Goal: Transaction & Acquisition: Purchase product/service

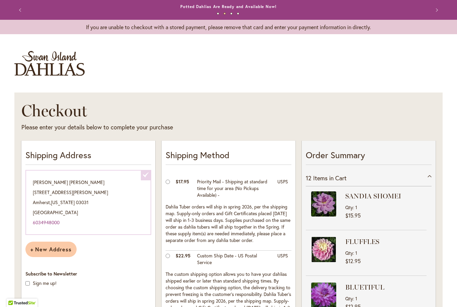
select select "**********"
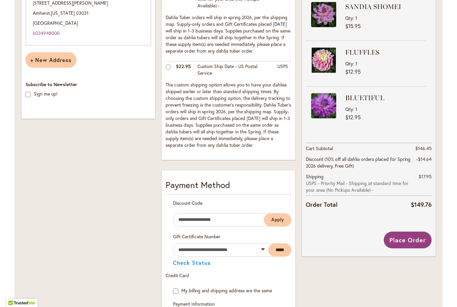
scroll to position [189, 0]
click at [410, 246] on button "Place Order" at bounding box center [408, 239] width 48 height 17
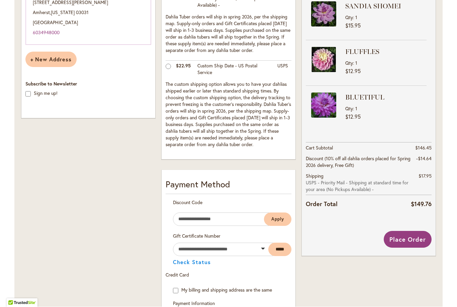
scroll to position [370, 0]
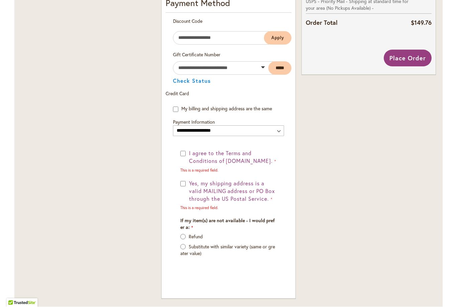
click at [188, 156] on button "I agree to the Terms and Conditions of dahlias.com." at bounding box center [231, 157] width 89 height 15
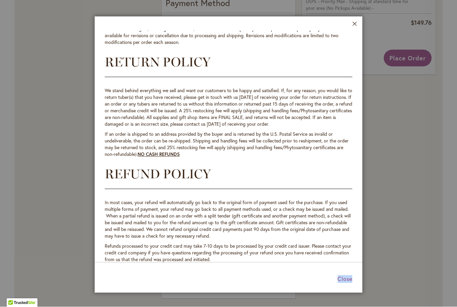
scroll to position [306, 0]
click at [168, 156] on b "NO CASH REFUNDS" at bounding box center [159, 154] width 42 height 6
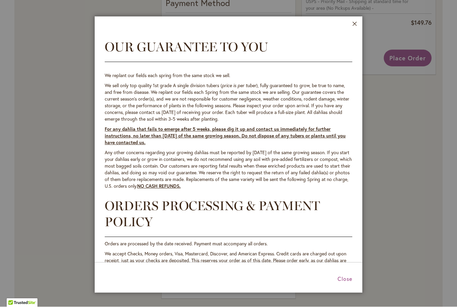
scroll to position [0, 0]
click at [357, 25] on button "Close" at bounding box center [354, 26] width 5 height 8
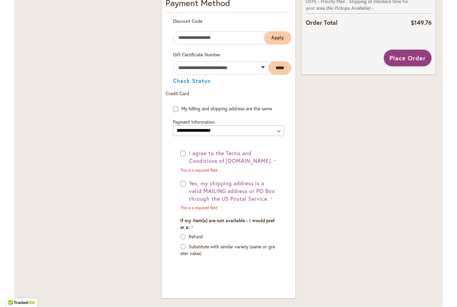
click at [219, 192] on span "Yes, my shipping address is a valid MAILING address or PO Box through the US Po…" at bounding box center [232, 191] width 86 height 22
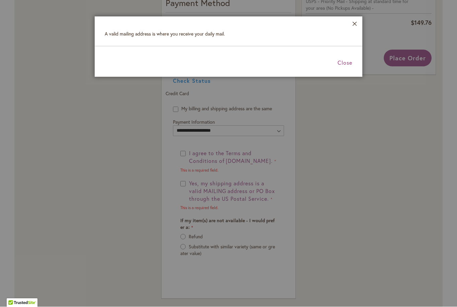
click at [357, 23] on button "Close" at bounding box center [354, 26] width 5 height 8
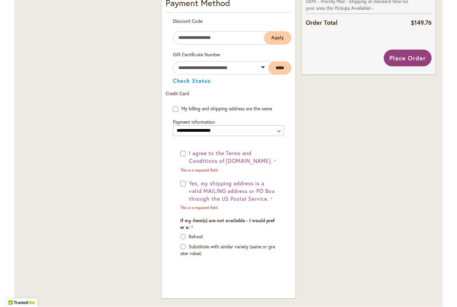
click at [188, 183] on button "Yes, my shipping address is a valid MAILING address or PO Box through the US Po…" at bounding box center [231, 191] width 89 height 23
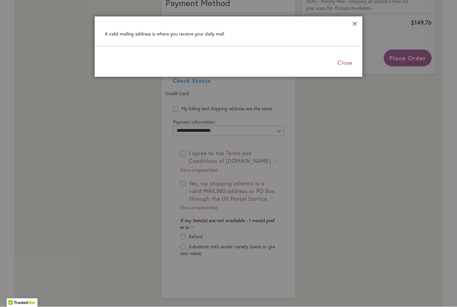
click at [356, 22] on button "Close" at bounding box center [354, 26] width 5 height 8
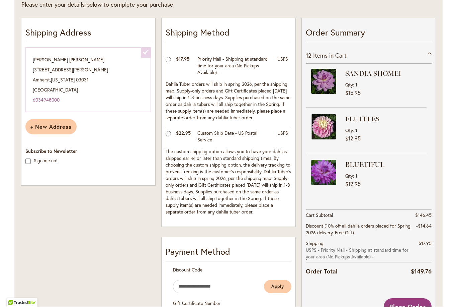
scroll to position [122, 0]
click at [74, 78] on span "New Hampshire" at bounding box center [63, 79] width 24 height 6
click at [73, 72] on div "Susan Kierstead 58 Seaverns Bridge Road, Amherst NH Amherst , New Hampshire 030…" at bounding box center [88, 79] width 126 height 65
click at [152, 52] on div "Shipping Address Susan Kierstead 58 Seaverns Bridge Road, Amherst NH Amherst , …" at bounding box center [88, 101] width 134 height 167
click at [71, 80] on span "New Hampshire" at bounding box center [63, 79] width 24 height 6
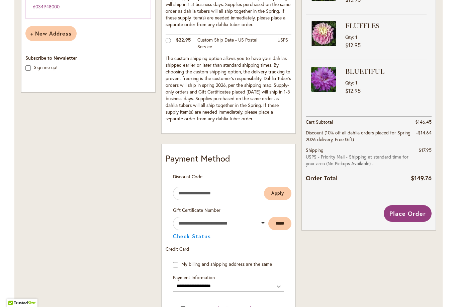
scroll to position [216, 0]
click at [236, 287] on select "**********" at bounding box center [228, 285] width 111 height 11
click at [242, 288] on select "**********" at bounding box center [228, 285] width 111 height 11
click at [198, 287] on select "**********" at bounding box center [228, 285] width 111 height 11
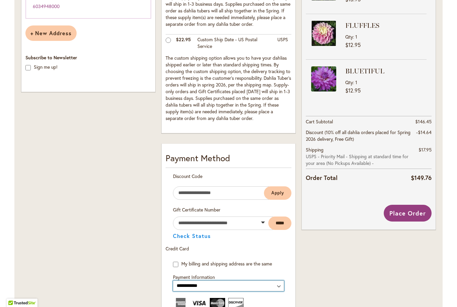
click at [192, 286] on select "**********" at bounding box center [228, 285] width 111 height 11
click at [189, 285] on select "**********" at bounding box center [228, 285] width 111 height 11
click at [195, 288] on select "**********" at bounding box center [228, 285] width 111 height 11
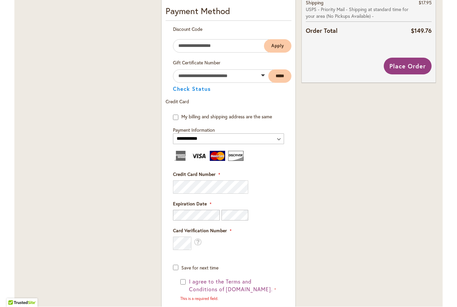
scroll to position [365, 0]
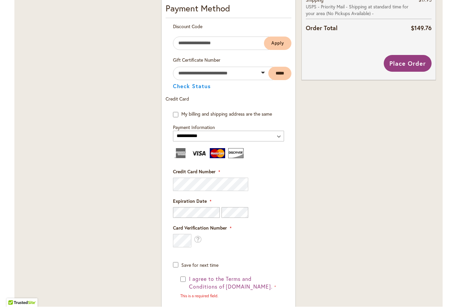
click at [271, 239] on div "Card Verification Number What is this?" at bounding box center [228, 236] width 111 height 23
click at [190, 280] on span "I agree to the Terms and Conditions of dahlias.com." at bounding box center [231, 282] width 84 height 15
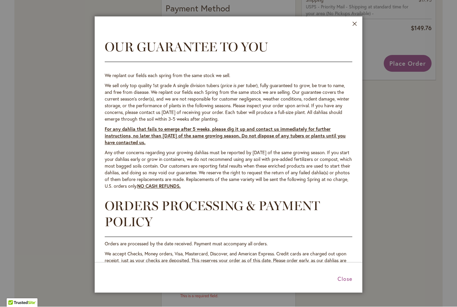
click at [361, 24] on header "Close" at bounding box center [229, 24] width 268 height 14
click at [358, 18] on header "Close" at bounding box center [229, 24] width 268 height 14
click at [354, 27] on button "Close" at bounding box center [354, 26] width 5 height 8
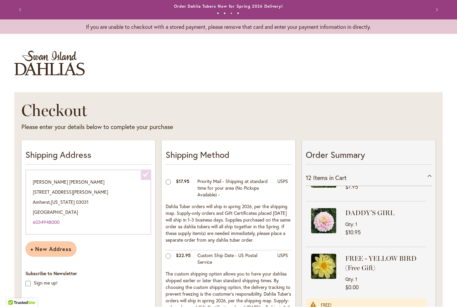
scroll to position [0, 0]
click at [23, 14] on button "Previous" at bounding box center [20, 9] width 13 height 13
click at [27, 8] on button "Previous" at bounding box center [20, 9] width 13 height 13
click at [21, 9] on button "Previous" at bounding box center [20, 9] width 13 height 13
click at [26, 8] on button "Previous" at bounding box center [20, 9] width 13 height 13
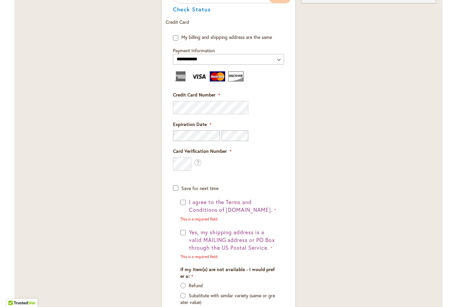
scroll to position [443, 0]
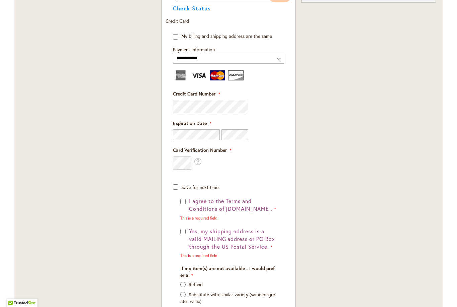
click at [190, 201] on span "I agree to the Terms and Conditions of dahlias.com." at bounding box center [231, 204] width 84 height 15
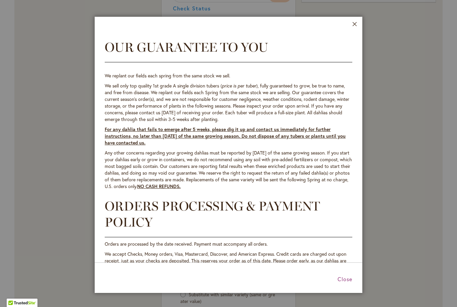
click at [357, 26] on button "Close" at bounding box center [354, 26] width 5 height 8
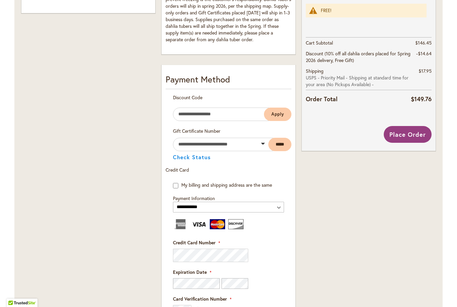
scroll to position [302, 0]
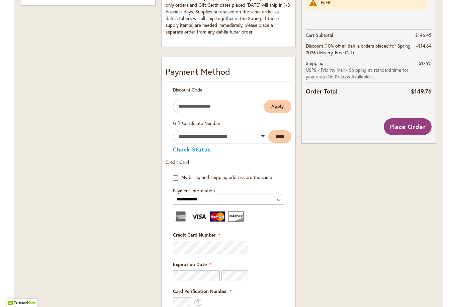
click at [414, 129] on span "Place Order" at bounding box center [408, 126] width 36 height 8
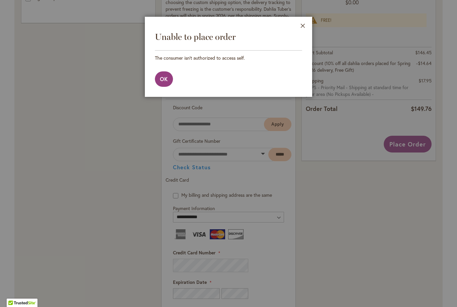
select select
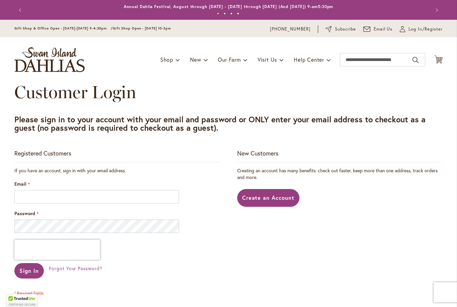
scroll to position [96, 0]
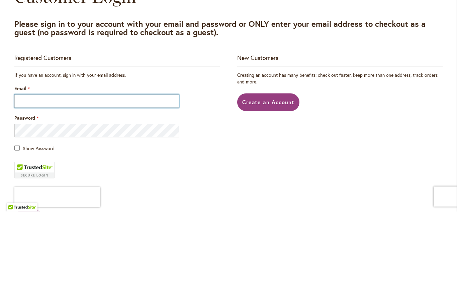
type input "**********"
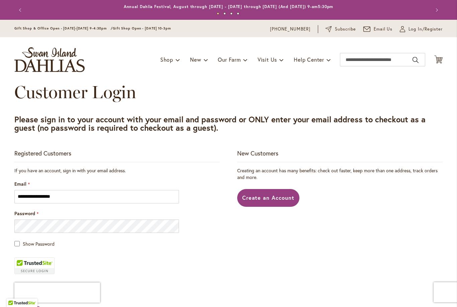
scroll to position [5, 0]
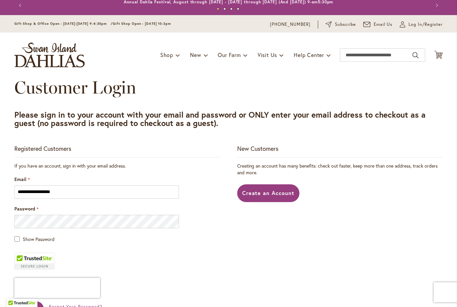
click at [55, 145] on main "**********" at bounding box center [228, 237] width 440 height 320
click at [55, 146] on strong "Registered Customers" at bounding box center [42, 148] width 57 height 8
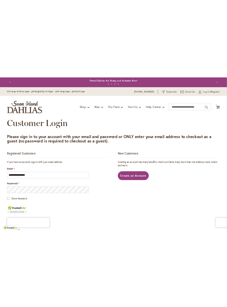
scroll to position [0, 0]
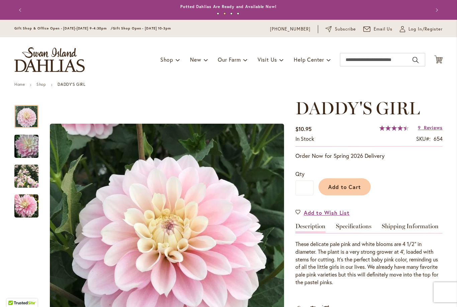
click at [442, 59] on icon at bounding box center [438, 59] width 8 height 8
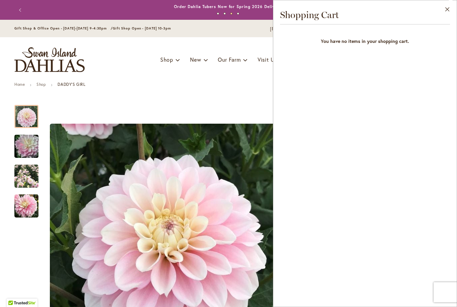
click at [453, 12] on button "Close" at bounding box center [447, 10] width 18 height 21
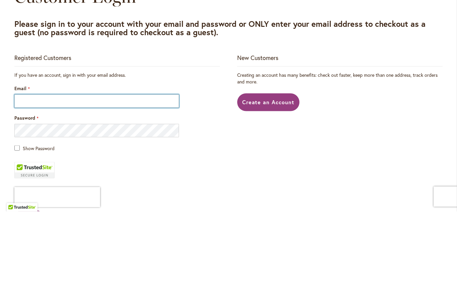
type input "**********"
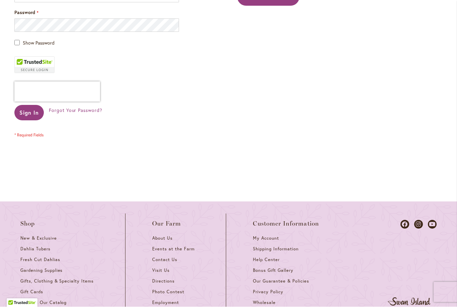
scroll to position [200, 0]
click at [32, 115] on span "Sign In" at bounding box center [28, 112] width 19 height 7
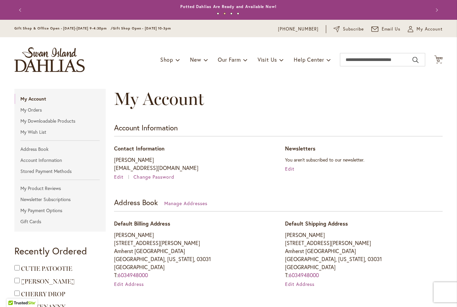
click at [427, 32] on span "My Account" at bounding box center [430, 29] width 26 height 7
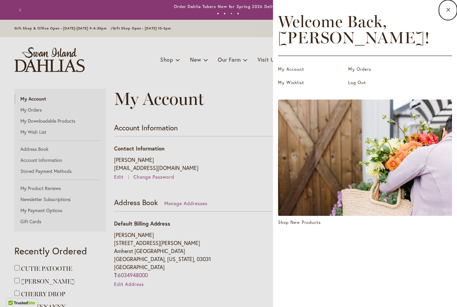
click at [301, 71] on link "My Account" at bounding box center [311, 69] width 67 height 7
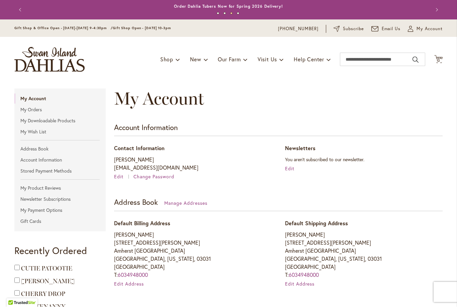
click at [441, 63] on icon "Cart .cls-1 { fill: #231f20; }" at bounding box center [438, 59] width 8 height 8
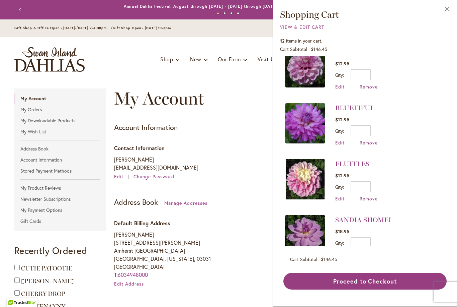
scroll to position [405, 0]
click at [362, 289] on button "Proceed to Checkout" at bounding box center [364, 281] width 163 height 17
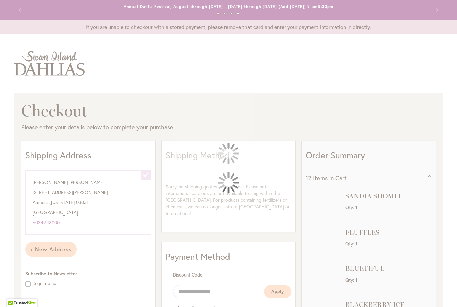
select select "**********"
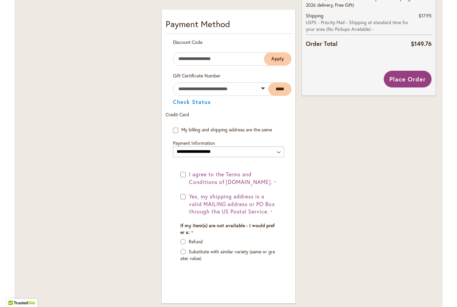
scroll to position [350, 0]
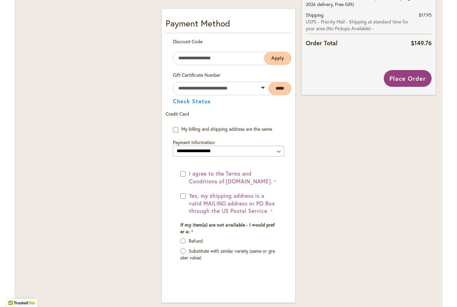
click at [188, 195] on button "Yes, my shipping address is a valid MAILING address or PO Box through the US Po…" at bounding box center [231, 203] width 89 height 23
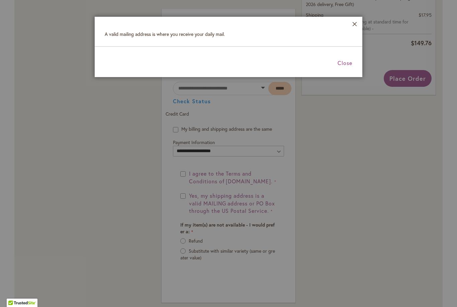
click at [188, 194] on div at bounding box center [228, 153] width 457 height 307
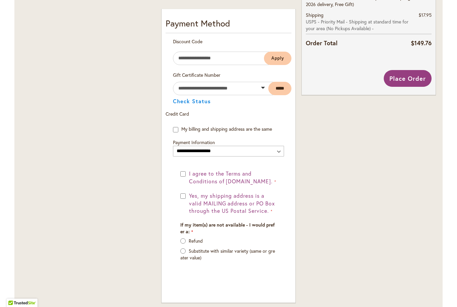
click at [190, 199] on span "Yes, my shipping address is a valid MAILING address or PO Box through the US Po…" at bounding box center [232, 203] width 86 height 22
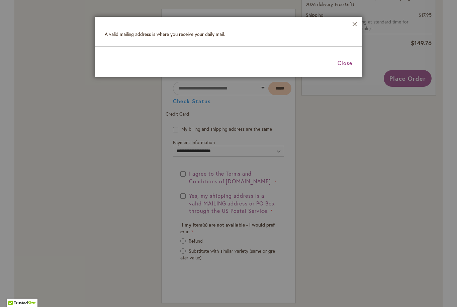
click at [356, 27] on button "Close" at bounding box center [354, 26] width 5 height 8
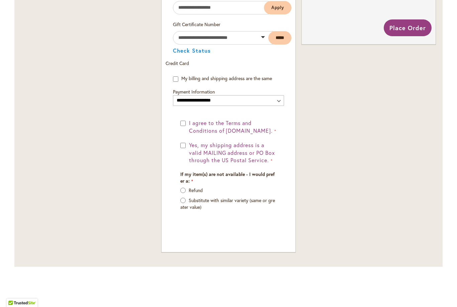
scroll to position [407, 0]
click at [187, 143] on button "Yes, my shipping address is a valid MAILING address or PO Box through the US Po…" at bounding box center [231, 152] width 89 height 23
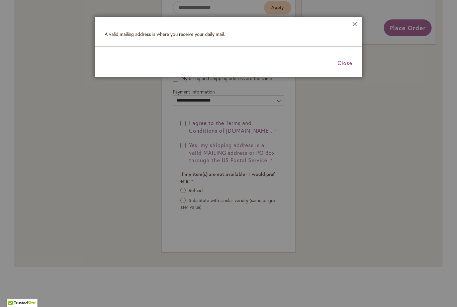
click at [354, 30] on header "Close" at bounding box center [229, 24] width 268 height 14
click at [360, 25] on header "Close" at bounding box center [229, 24] width 268 height 14
click at [361, 29] on header "Close" at bounding box center [229, 24] width 268 height 14
click at [359, 20] on header "Close" at bounding box center [229, 24] width 268 height 14
click at [359, 24] on header "Close" at bounding box center [229, 24] width 268 height 14
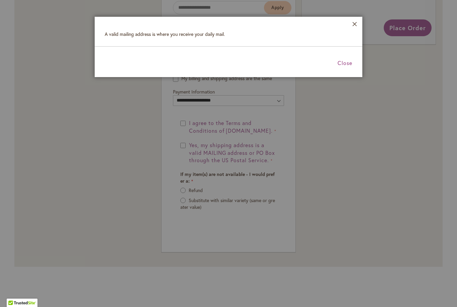
click at [361, 22] on header "Close" at bounding box center [229, 24] width 268 height 14
click at [371, 153] on div at bounding box center [228, 153] width 457 height 307
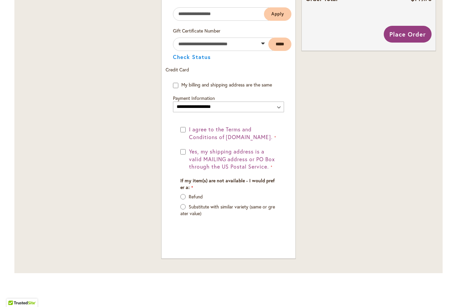
scroll to position [395, 0]
click at [414, 36] on span "Place Order" at bounding box center [408, 34] width 36 height 8
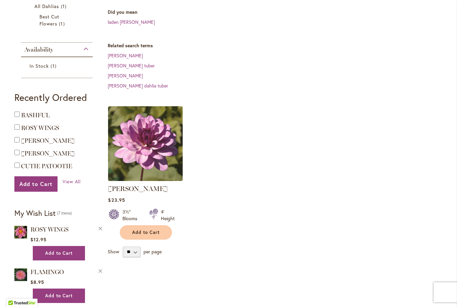
scroll to position [137, 0]
